Goal: Task Accomplishment & Management: Use online tool/utility

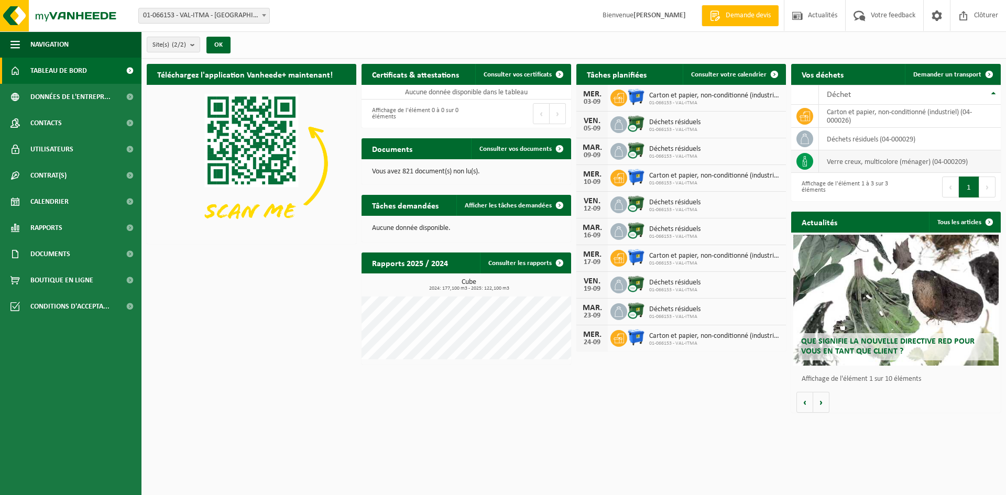
click at [836, 161] on td "verre creux, multicolore (ménager) (04-000209)" at bounding box center [910, 161] width 182 height 23
click at [801, 162] on icon at bounding box center [805, 161] width 10 height 10
click at [514, 206] on span "Afficher les tâches demandées" at bounding box center [508, 205] width 87 height 7
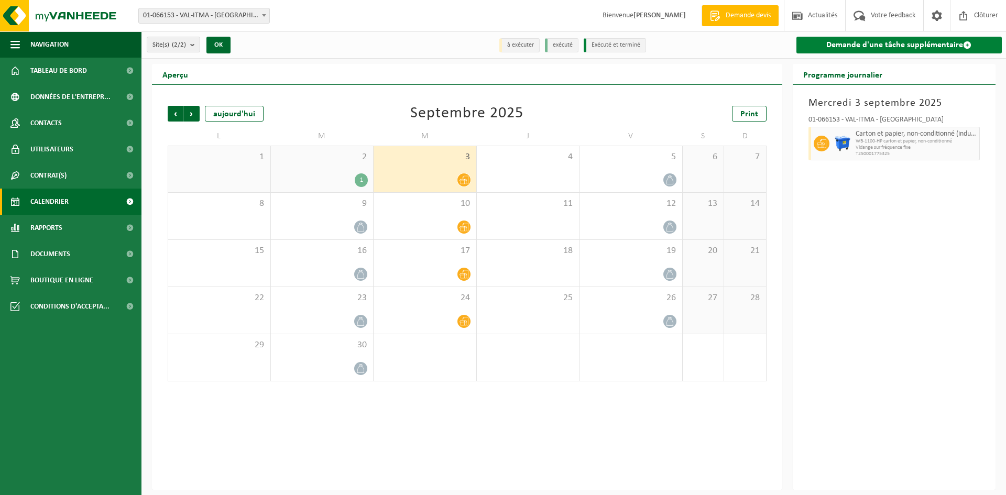
click at [966, 44] on span at bounding box center [967, 45] width 8 height 8
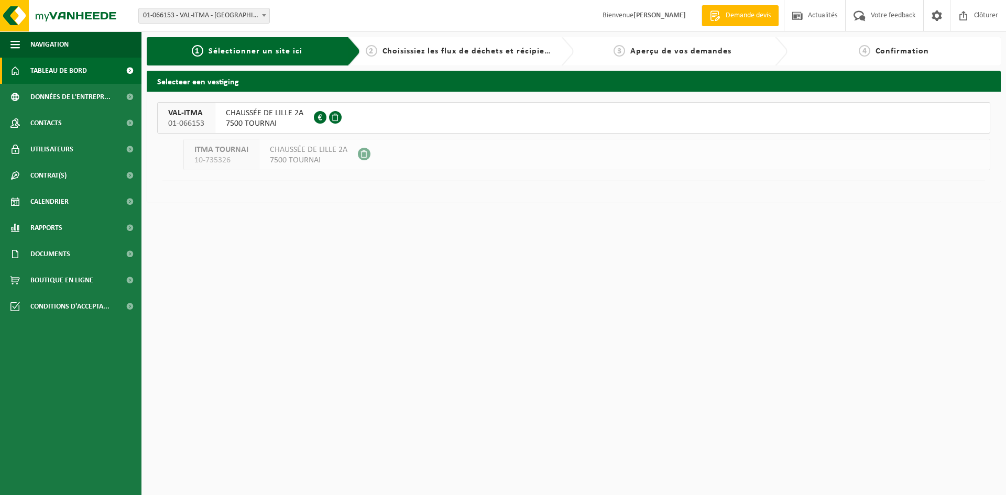
click at [56, 70] on span "Tableau de bord" at bounding box center [58, 71] width 57 height 26
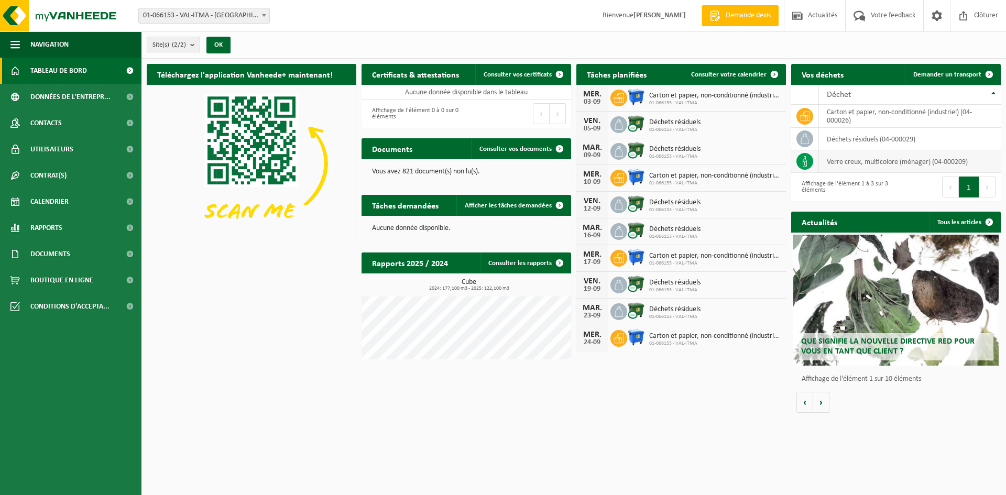
click at [806, 162] on icon at bounding box center [805, 161] width 10 height 10
click at [959, 75] on span "Demander un transport" at bounding box center [947, 74] width 68 height 7
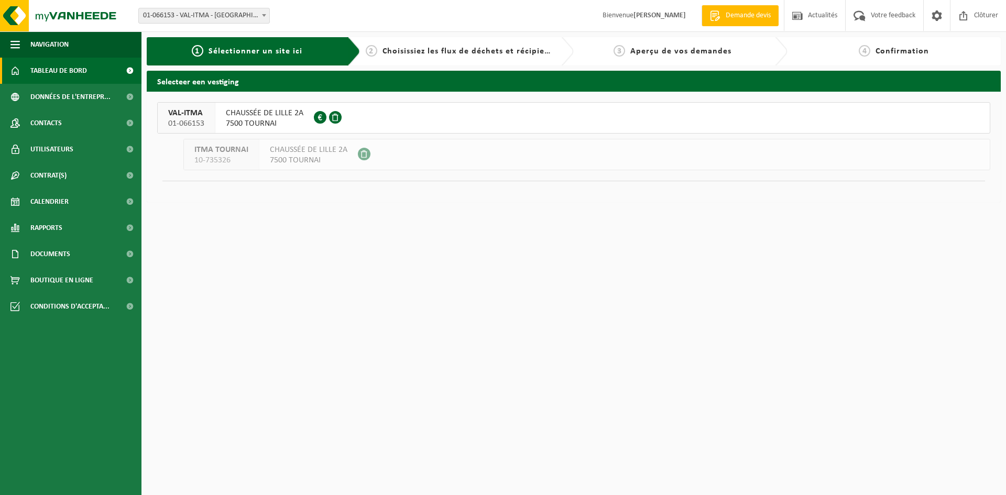
click at [63, 69] on span "Tableau de bord" at bounding box center [58, 71] width 57 height 26
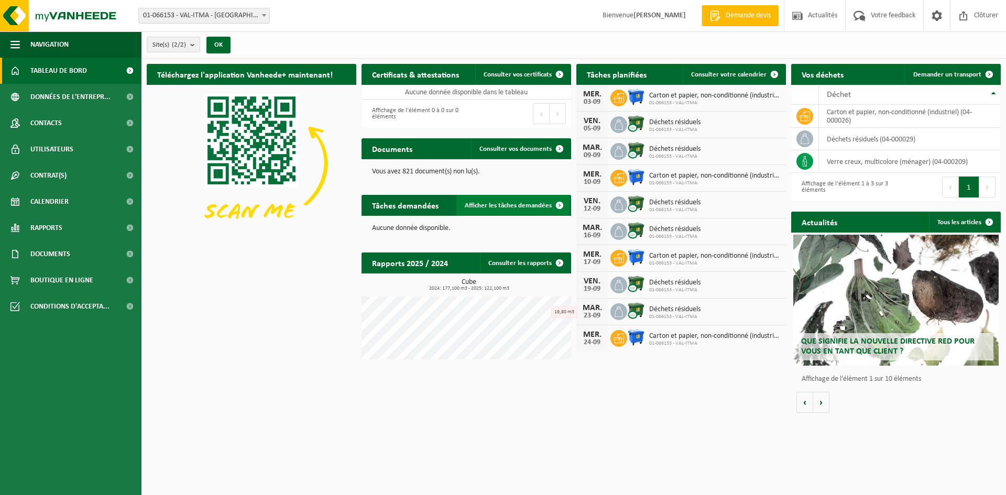
click at [559, 206] on span at bounding box center [559, 205] width 21 height 21
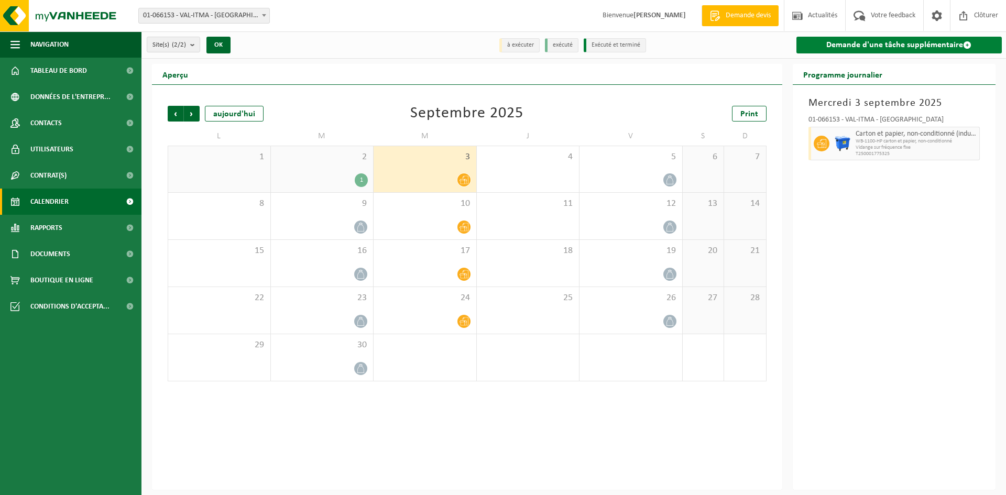
click at [966, 45] on span at bounding box center [967, 45] width 8 height 8
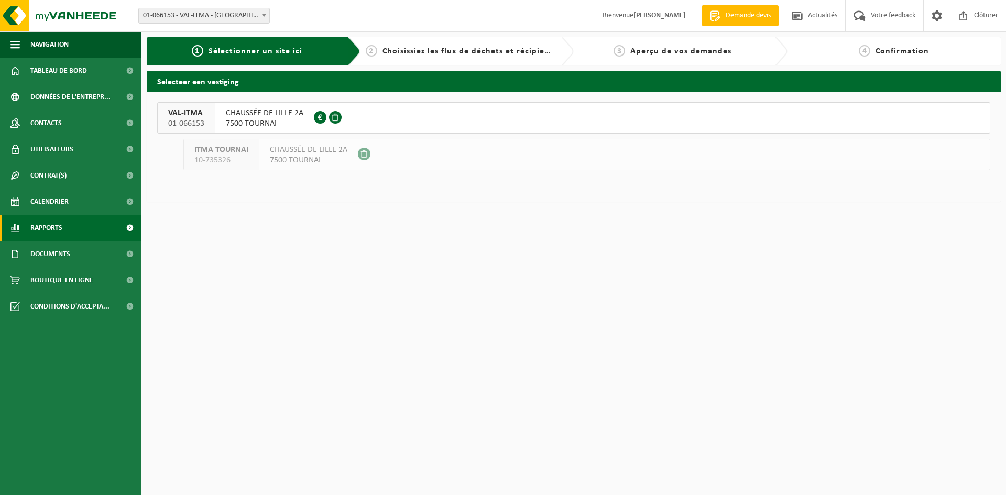
click at [50, 230] on span "Rapports" at bounding box center [46, 228] width 32 height 26
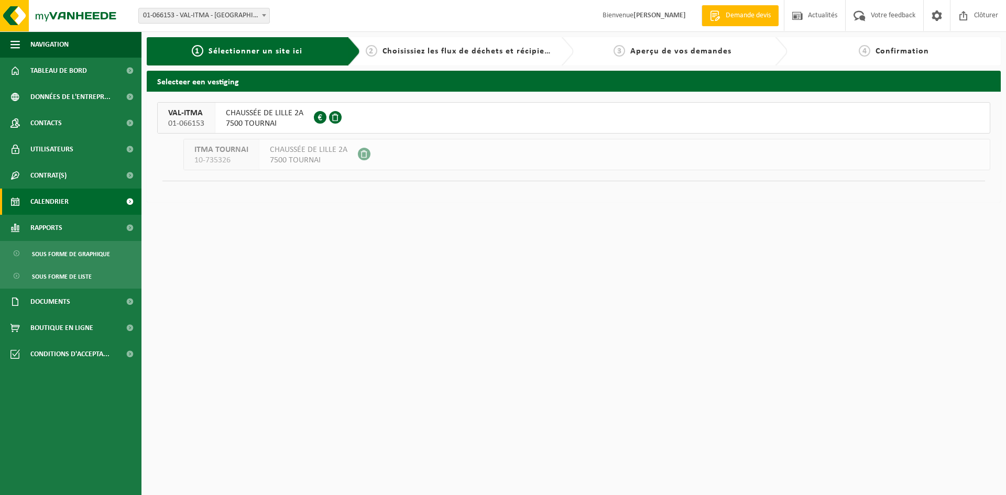
click at [53, 201] on span "Calendrier" at bounding box center [49, 202] width 38 height 26
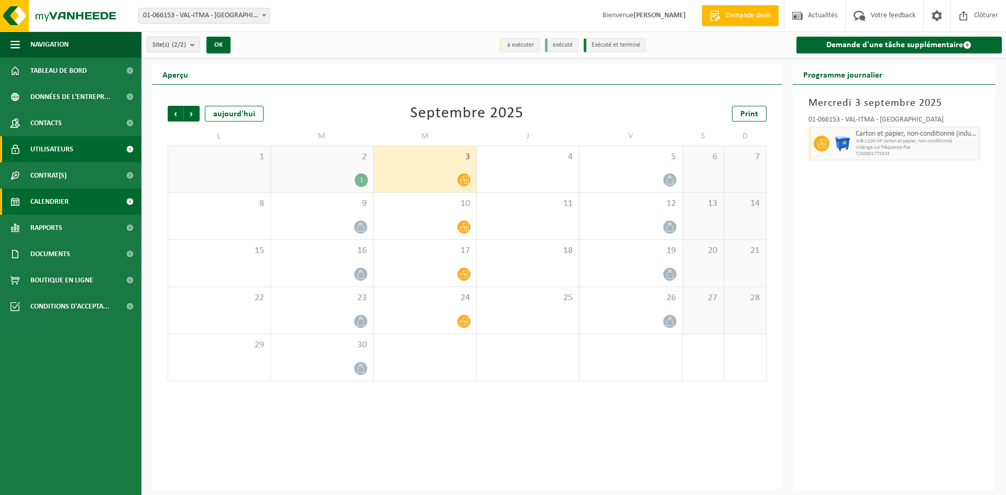
click at [66, 147] on span "Utilisateurs" at bounding box center [51, 149] width 43 height 26
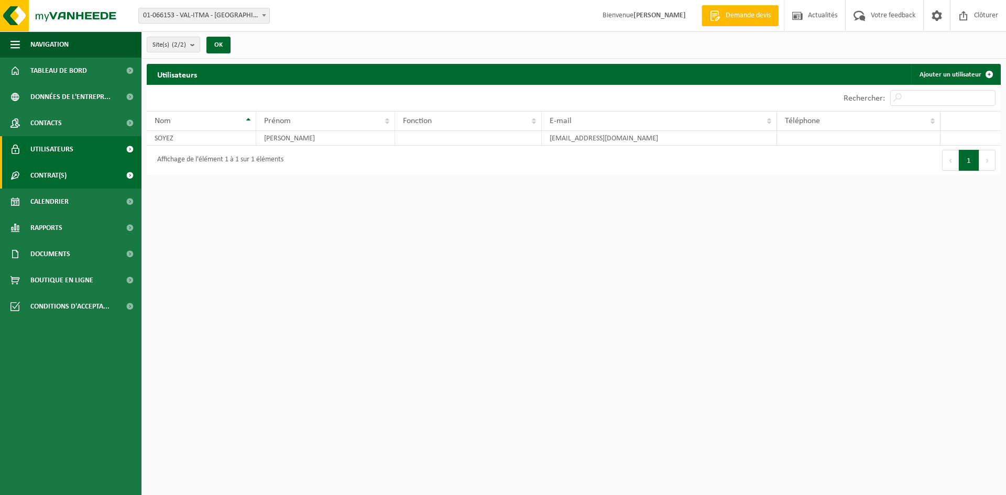
click at [65, 173] on span "Contrat(s)" at bounding box center [48, 175] width 36 height 26
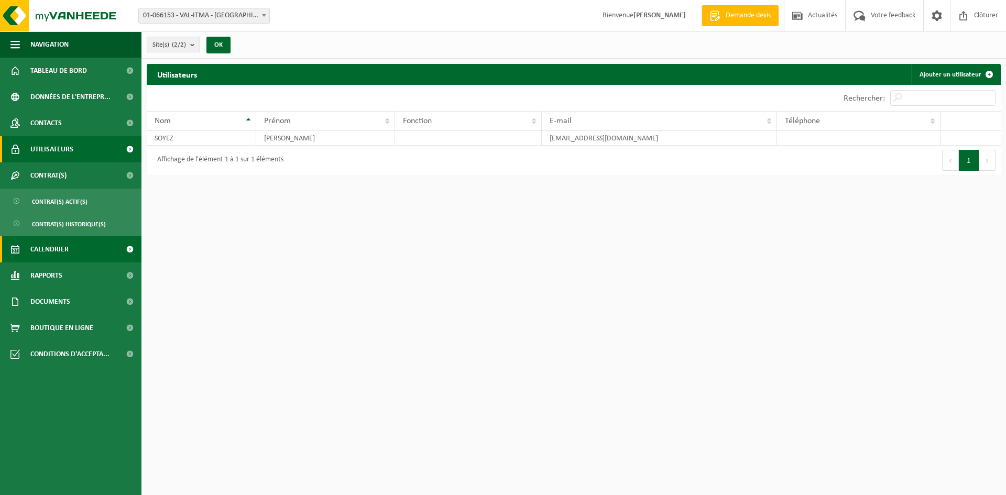
click at [62, 249] on span "Calendrier" at bounding box center [49, 249] width 38 height 26
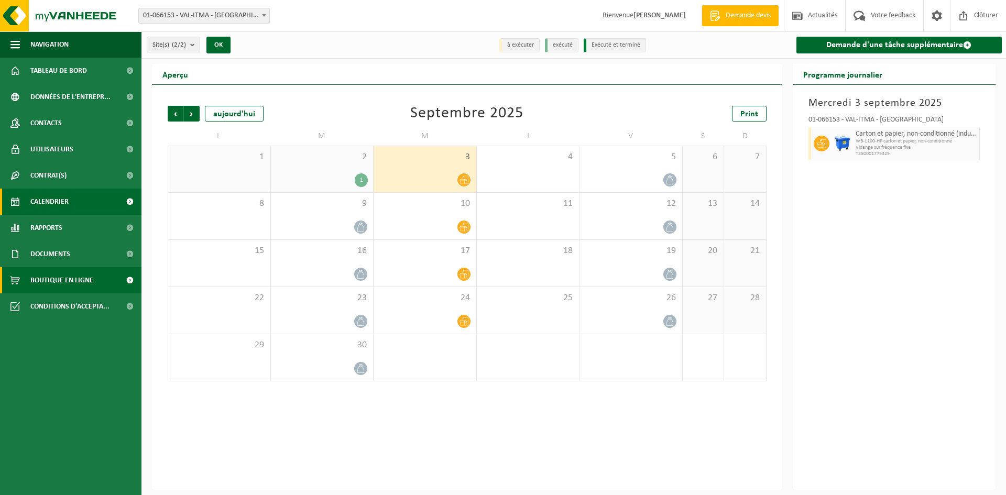
click at [66, 276] on span "Boutique en ligne" at bounding box center [61, 280] width 63 height 26
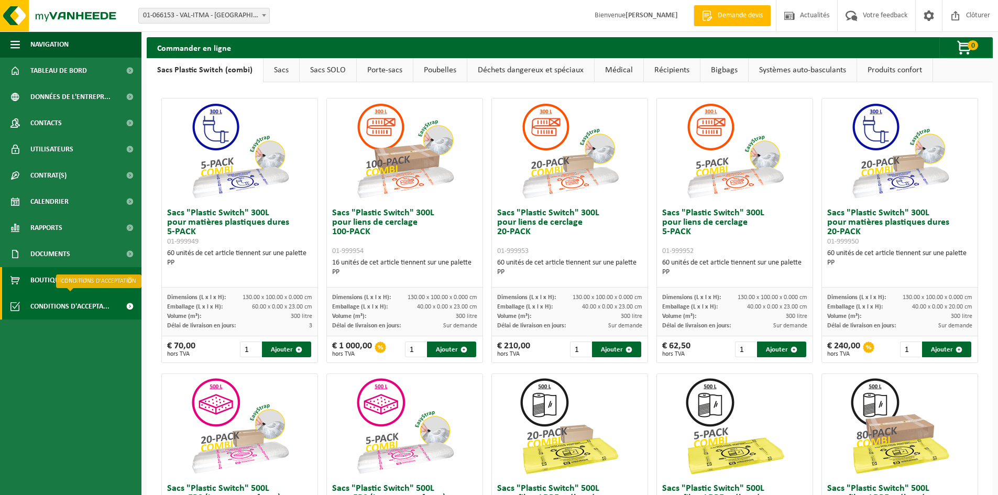
click at [73, 307] on span "Conditions d'accepta..." at bounding box center [69, 306] width 79 height 26
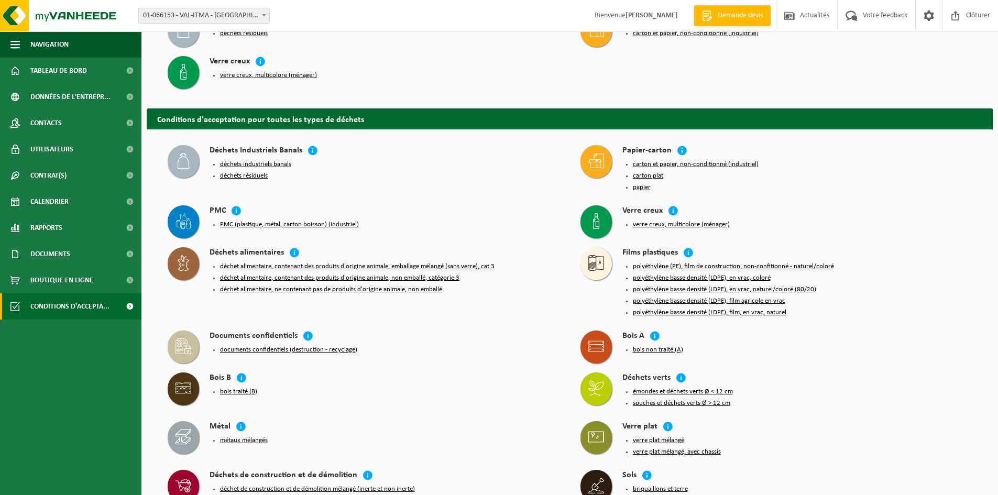
scroll to position [105, 0]
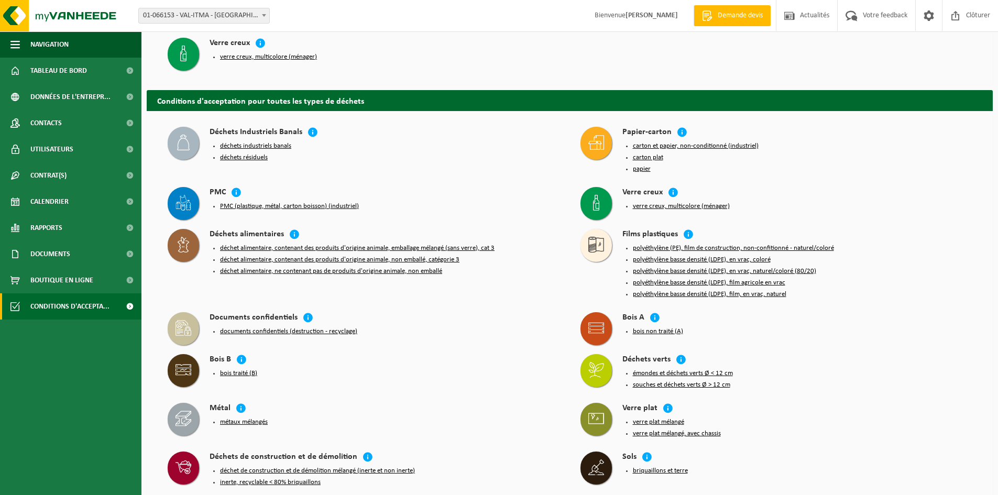
click at [659, 203] on button "verre creux, multicolore (ménager)" at bounding box center [681, 206] width 97 height 8
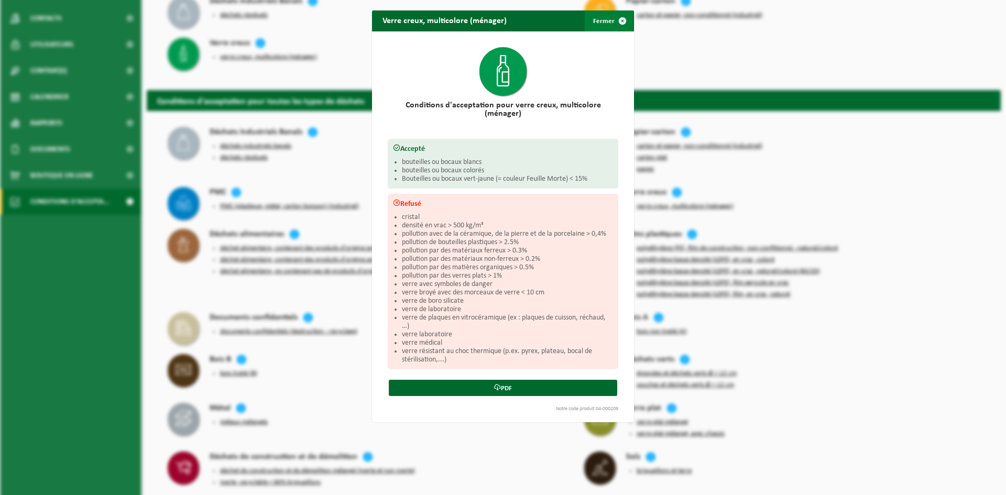
click at [619, 18] on span "button" at bounding box center [622, 20] width 21 height 21
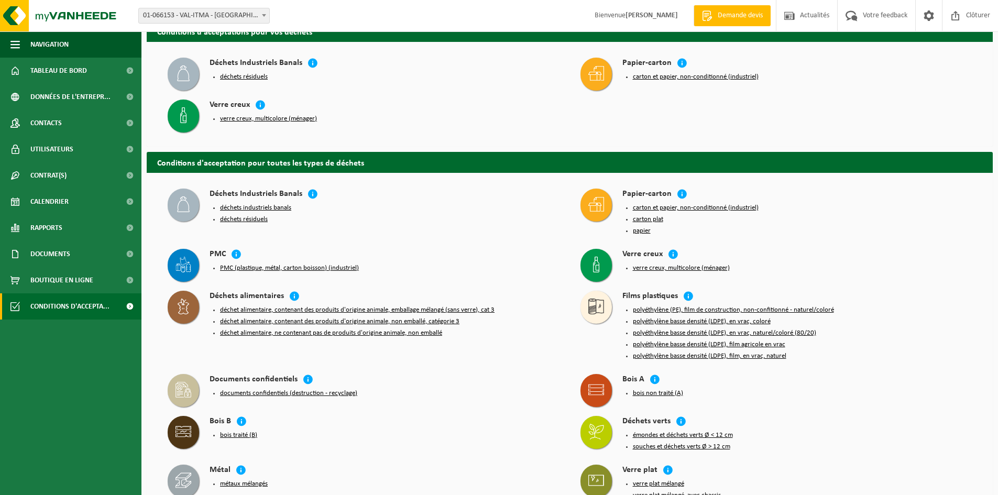
scroll to position [0, 0]
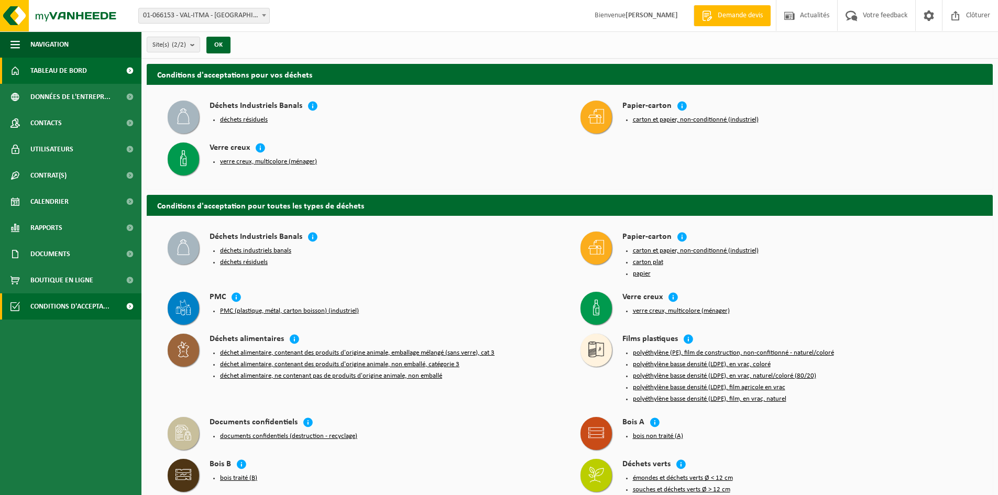
click at [89, 69] on link "Tableau de bord" at bounding box center [71, 71] width 142 height 26
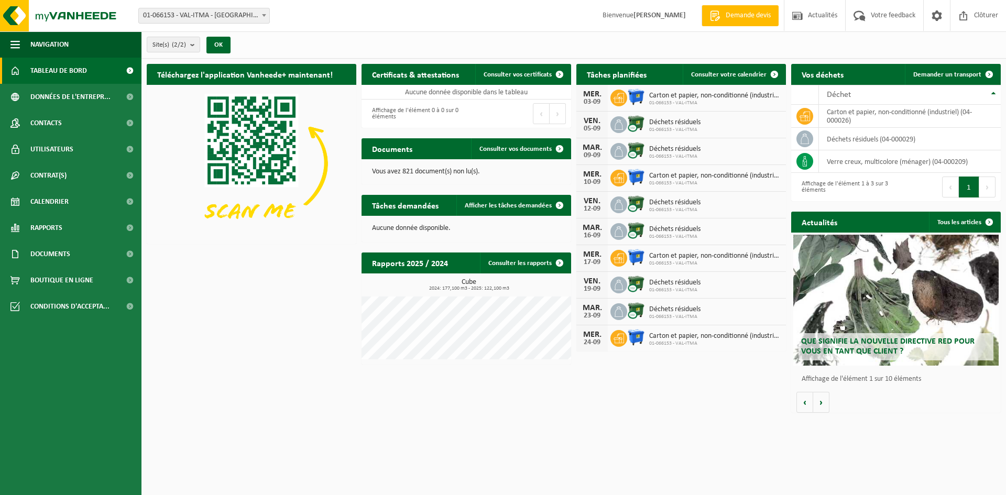
click at [984, 185] on button "Suivant" at bounding box center [988, 187] width 16 height 21
click at [806, 115] on icon at bounding box center [805, 115] width 10 height 9
click at [804, 162] on icon at bounding box center [805, 161] width 10 height 10
click at [984, 74] on span at bounding box center [989, 74] width 21 height 21
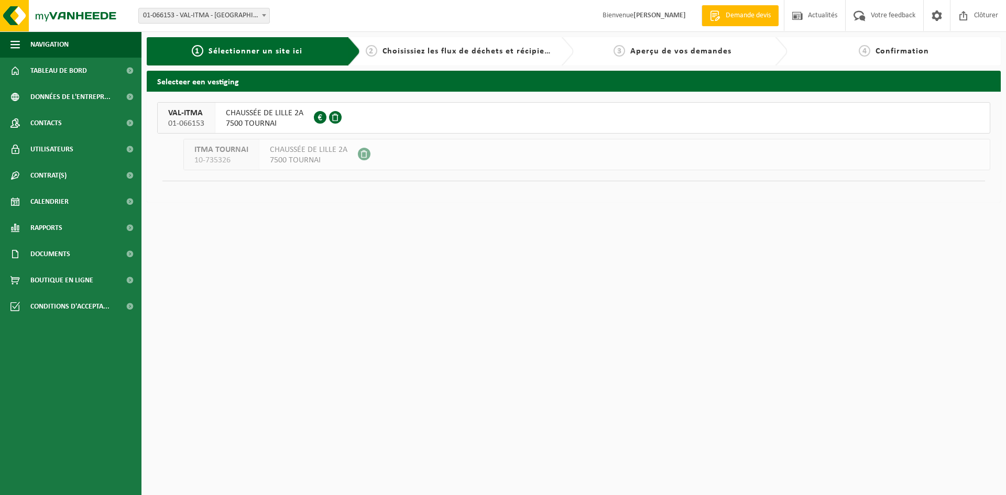
click at [335, 117] on span at bounding box center [335, 117] width 13 height 13
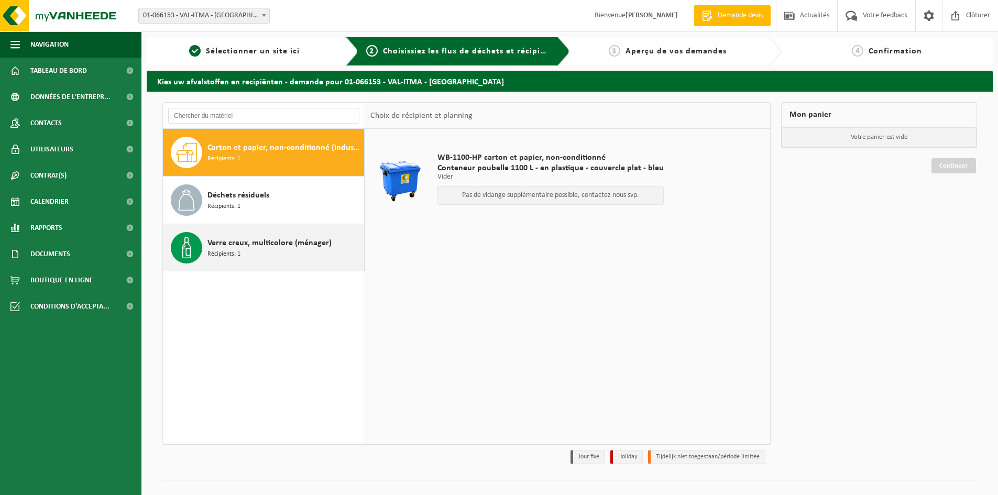
click at [216, 250] on span "Récipients: 1" at bounding box center [224, 254] width 33 height 10
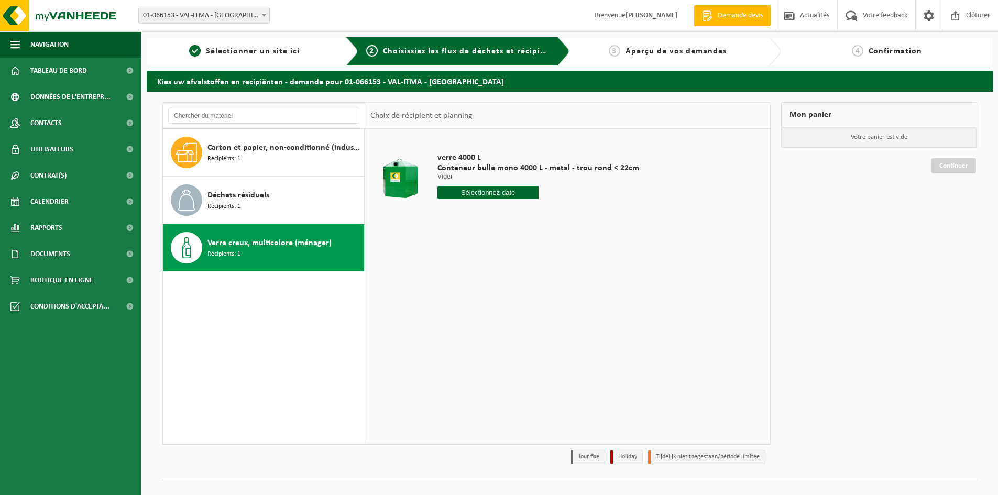
click at [494, 192] on input "text" at bounding box center [488, 192] width 101 height 13
click at [523, 250] on div "5" at bounding box center [521, 252] width 18 height 17
type input "à partir de [DATE]"
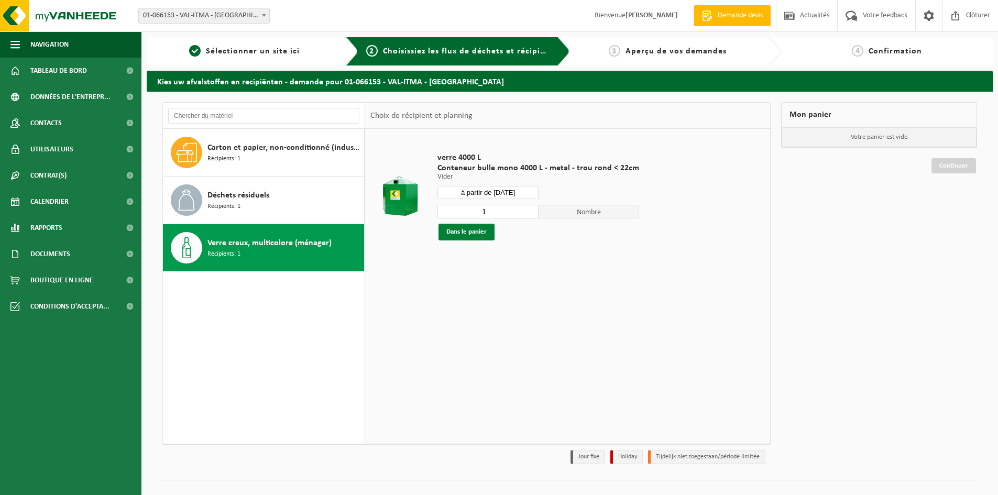
click at [478, 232] on button "Dans le panier" at bounding box center [467, 232] width 56 height 17
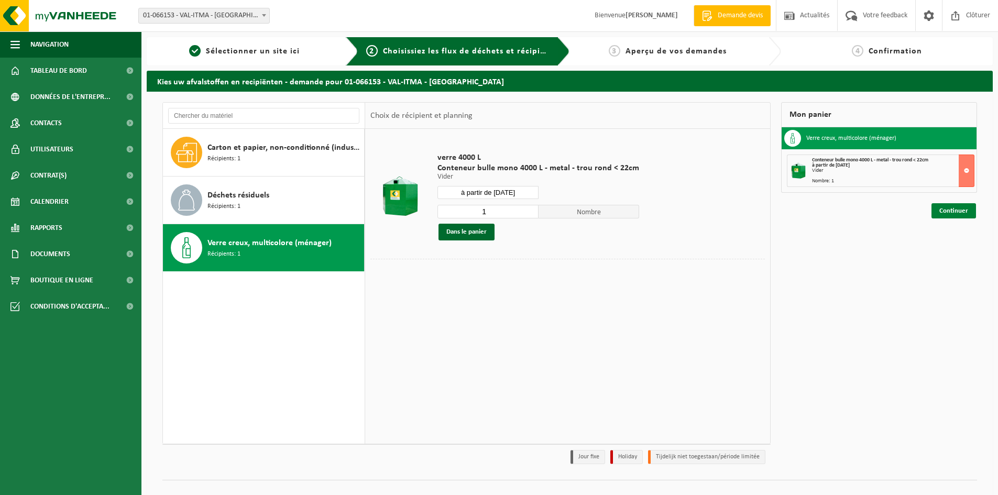
click at [948, 211] on link "Continuer" at bounding box center [954, 210] width 45 height 15
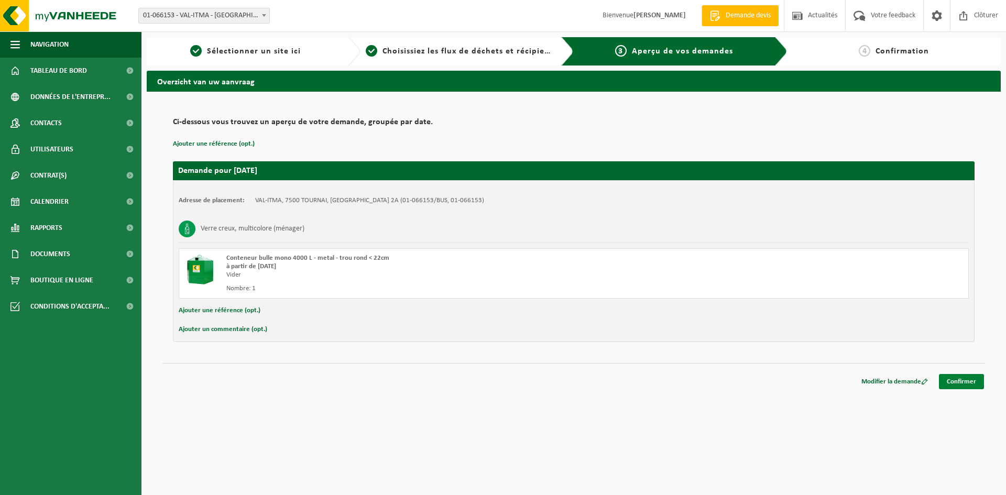
click at [949, 380] on link "Confirmer" at bounding box center [961, 381] width 45 height 15
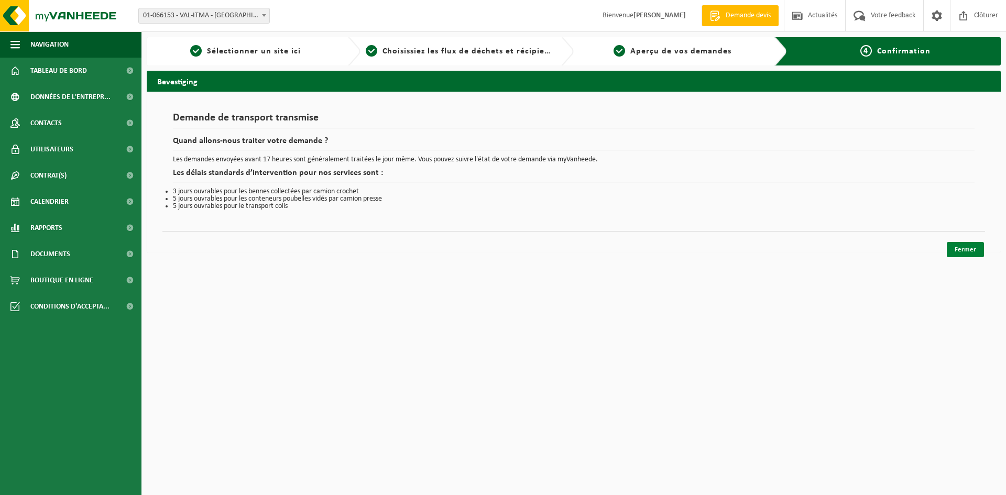
click at [956, 246] on link "Fermer" at bounding box center [965, 249] width 37 height 15
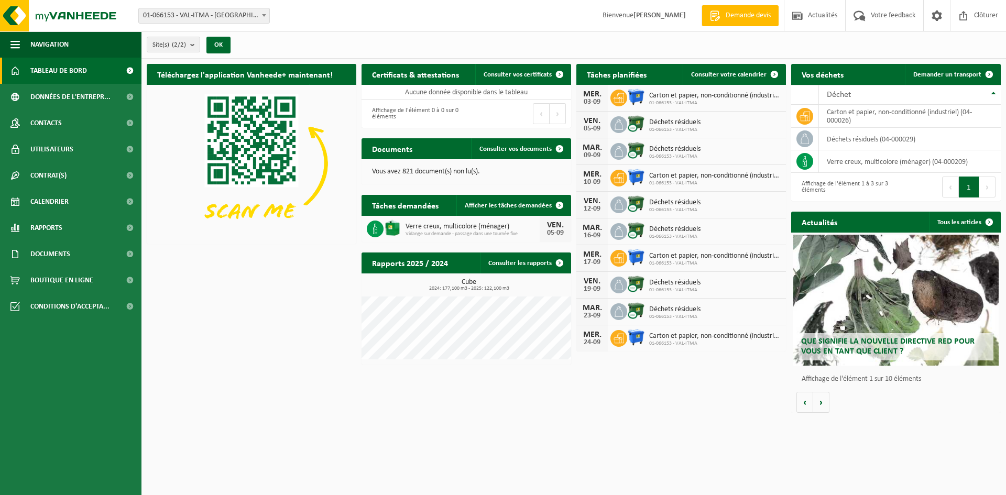
click at [262, 16] on b at bounding box center [264, 15] width 4 height 3
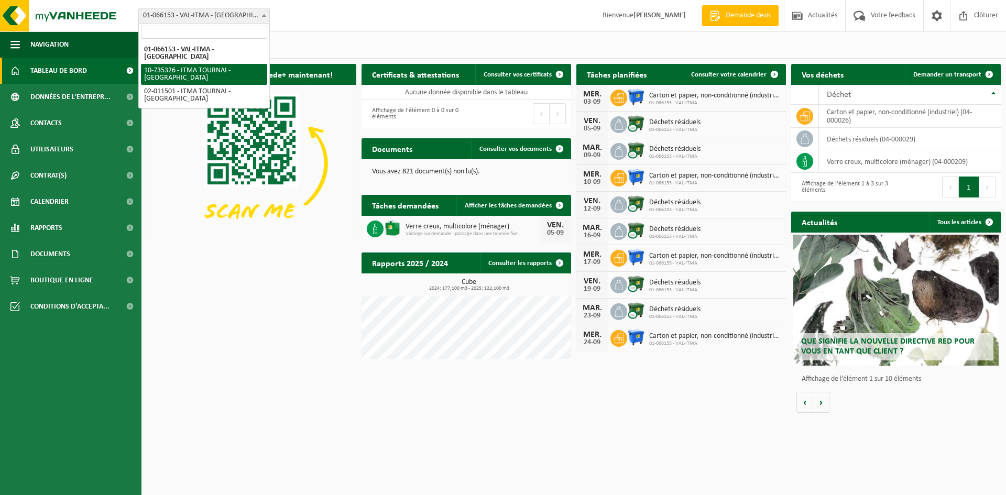
select select "27729"
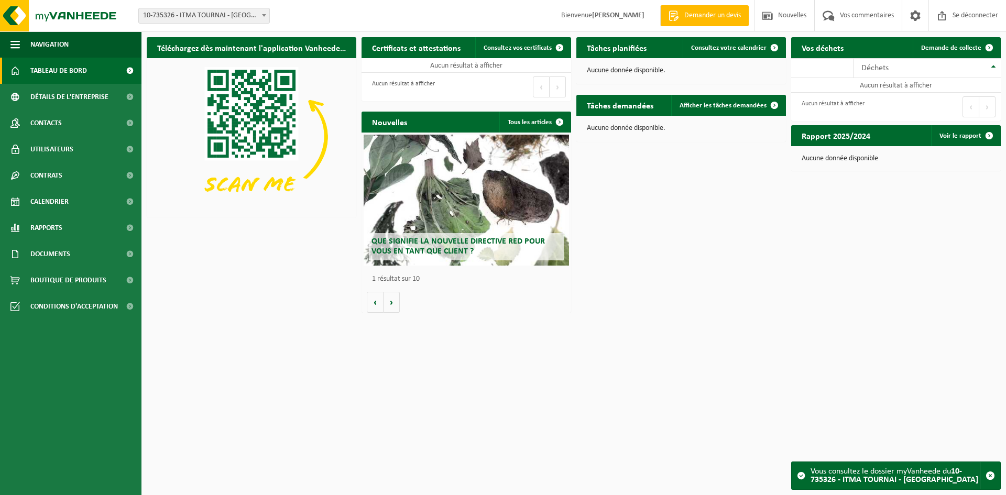
click at [263, 15] on b at bounding box center [264, 15] width 4 height 3
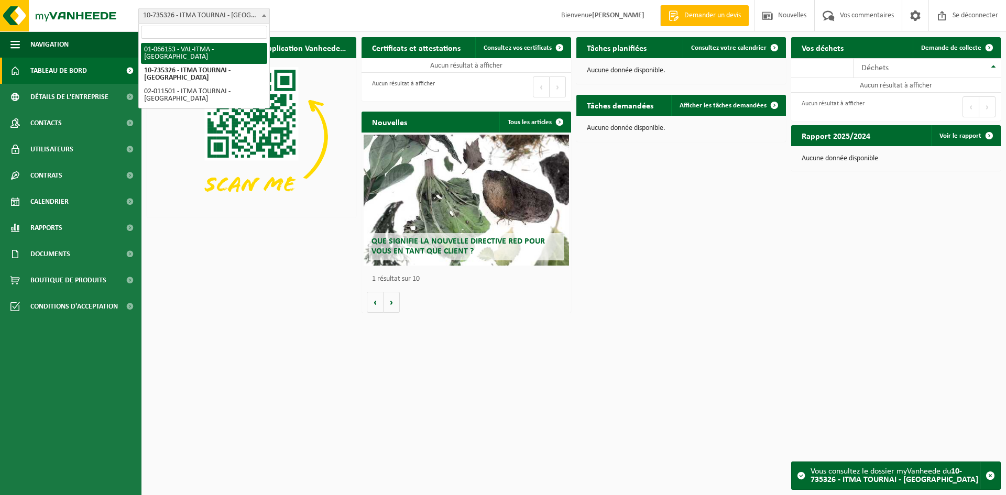
select select "27703"
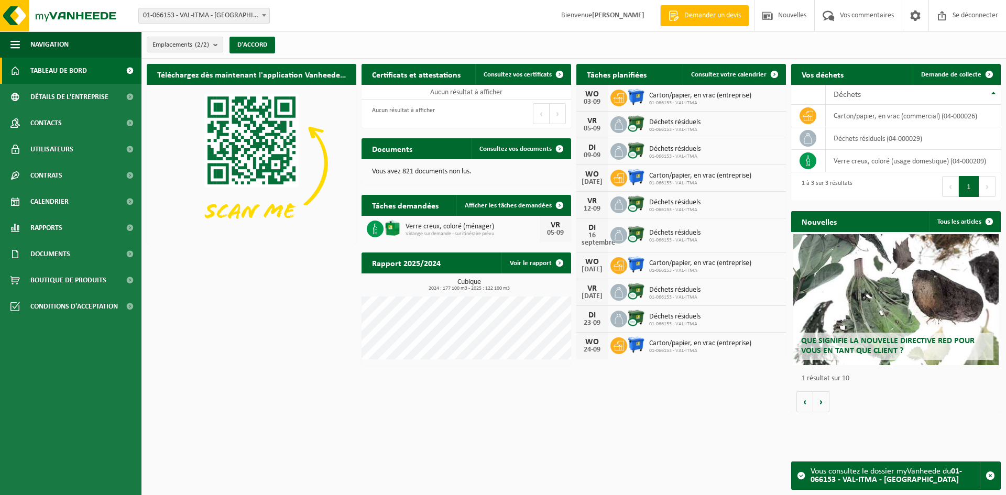
click at [265, 17] on span at bounding box center [264, 15] width 10 height 14
